Goal: Manage account settings

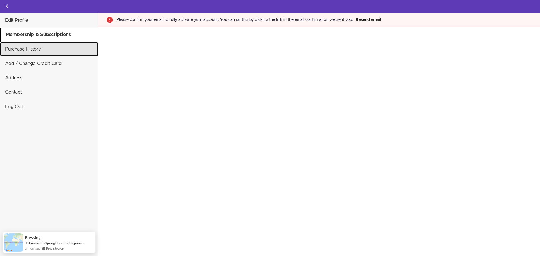
click at [44, 53] on link "Purchase History" at bounding box center [49, 49] width 98 height 14
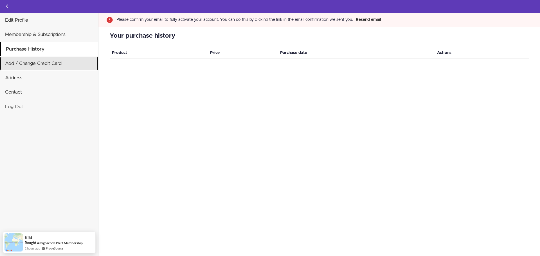
click at [43, 64] on link "Add / Change Credit Card" at bounding box center [49, 64] width 98 height 14
click at [7, 5] on icon "Back to courses" at bounding box center [7, 6] width 7 height 7
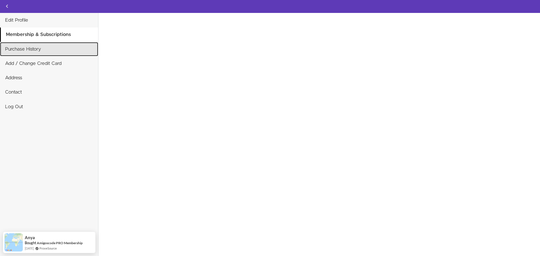
click at [42, 51] on link "Purchase History" at bounding box center [49, 49] width 98 height 14
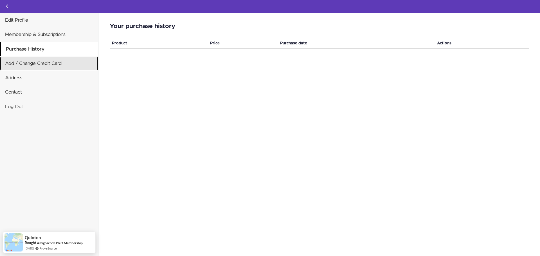
click at [47, 62] on link "Add / Change Credit Card" at bounding box center [49, 64] width 98 height 14
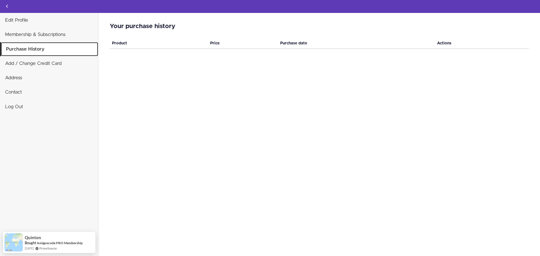
click at [37, 46] on link "Purchase History" at bounding box center [49, 49] width 97 height 14
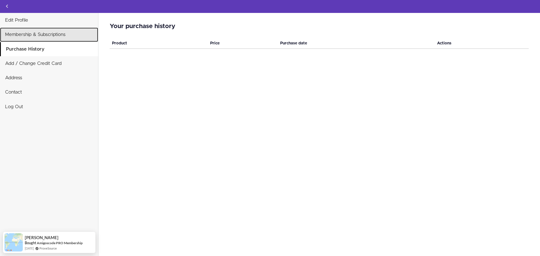
click at [44, 35] on link "Membership & Subscriptions" at bounding box center [49, 35] width 98 height 14
